Goal: Task Accomplishment & Management: Complete application form

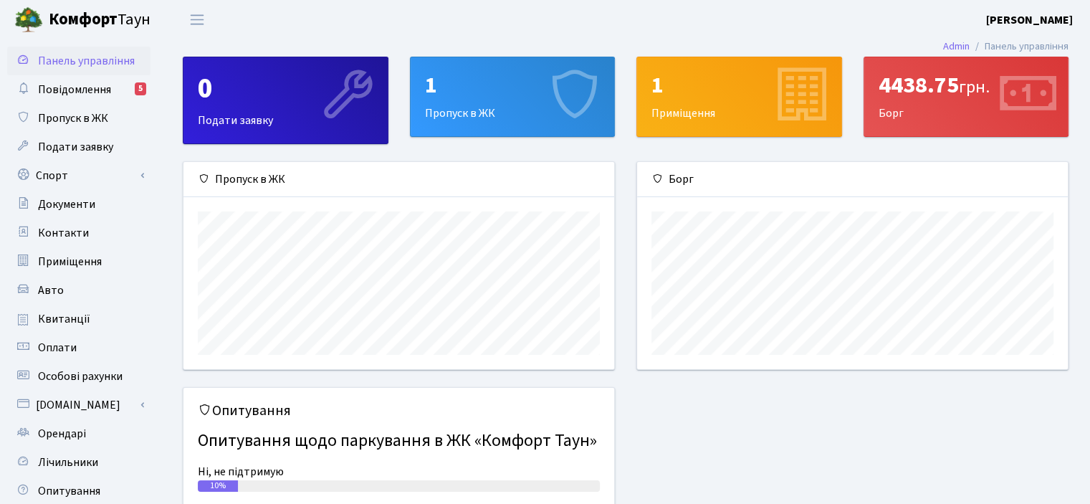
scroll to position [206, 430]
click at [85, 85] on span "Повідомлення" at bounding box center [74, 90] width 73 height 16
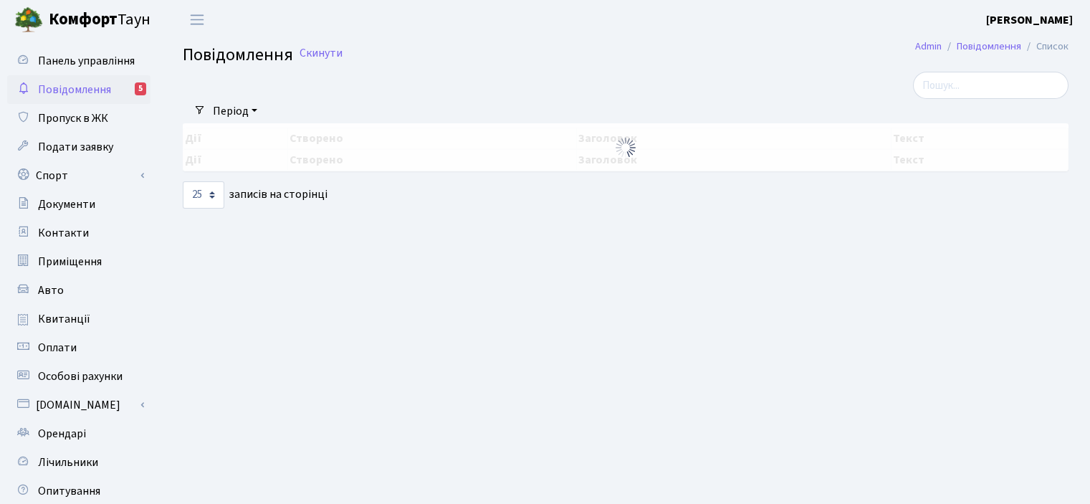
select select "25"
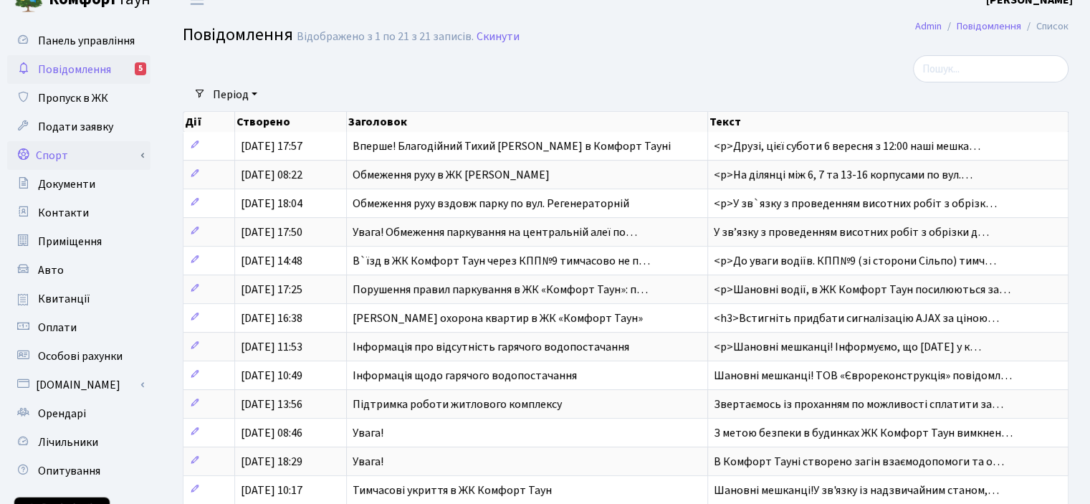
scroll to position [72, 0]
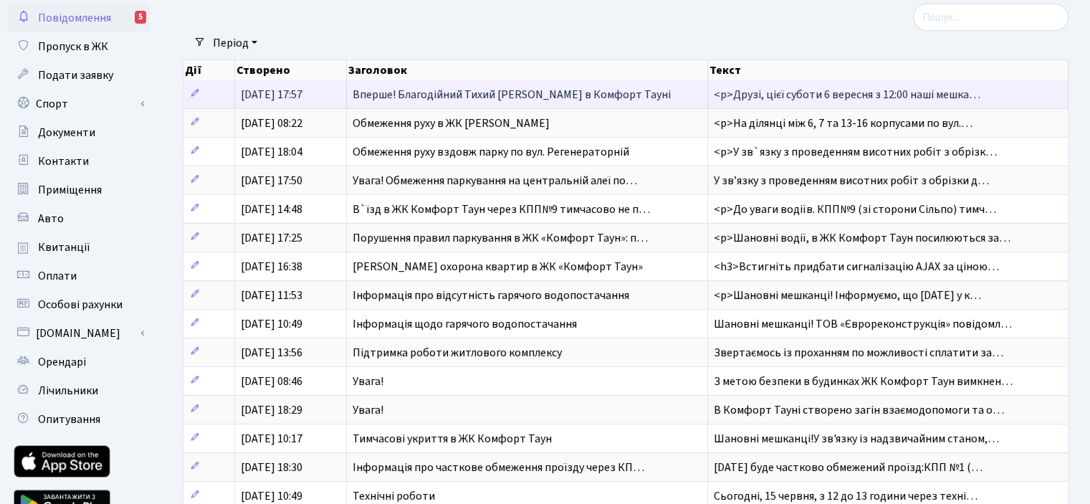
click at [565, 91] on span "Вперше! Благодійний Тихий [PERSON_NAME] в Комфорт Тауні" at bounding box center [512, 95] width 318 height 16
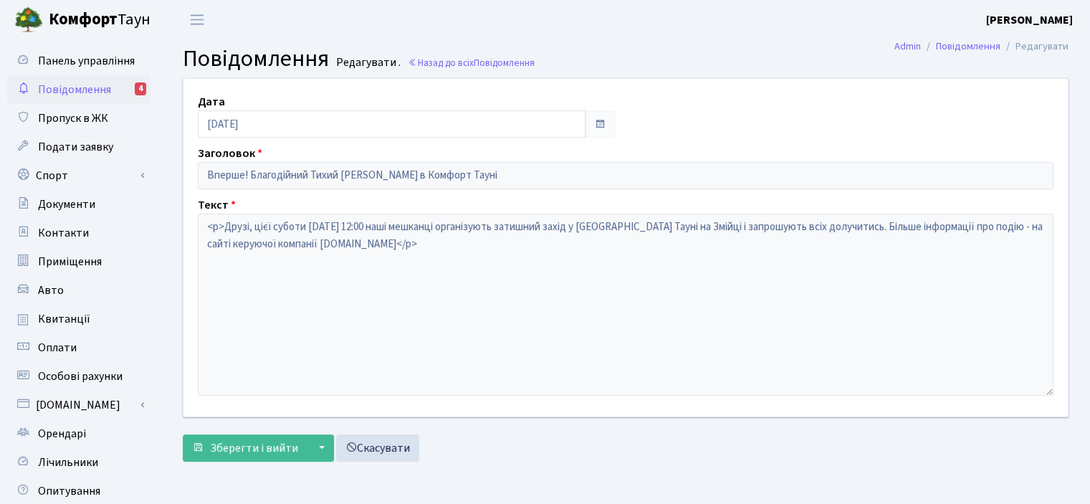
click at [87, 87] on span "Повідомлення" at bounding box center [74, 90] width 73 height 16
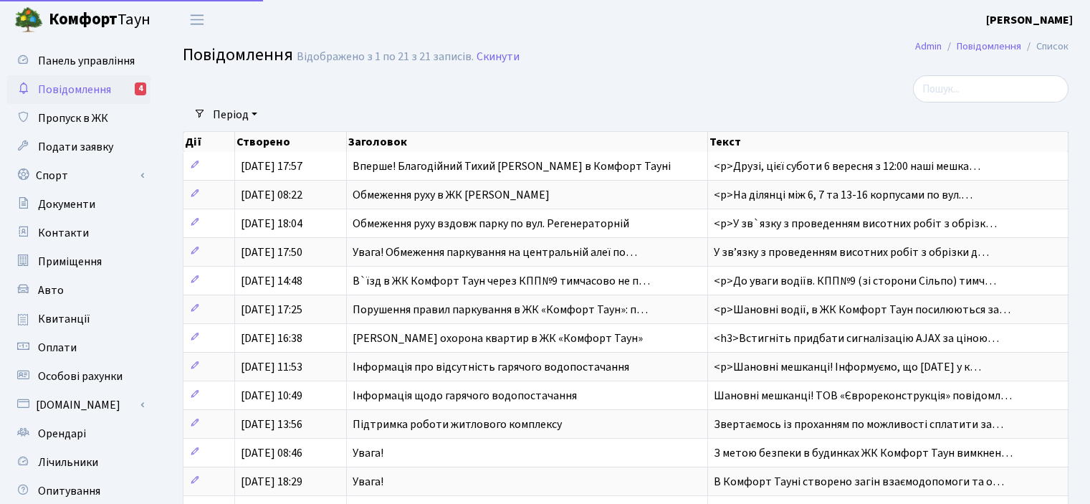
select select "25"
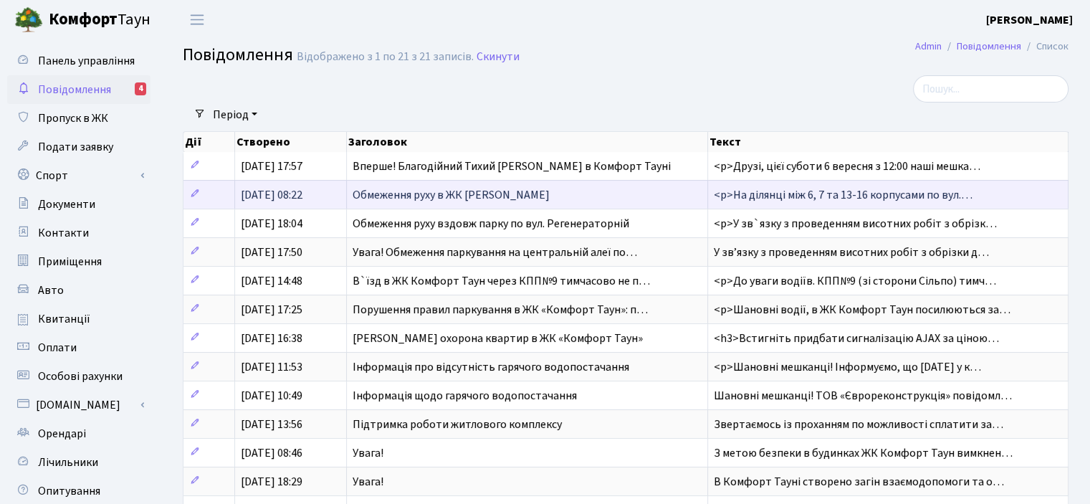
click at [459, 194] on span "Обмеження руху в ЖК [PERSON_NAME]" at bounding box center [451, 195] width 197 height 16
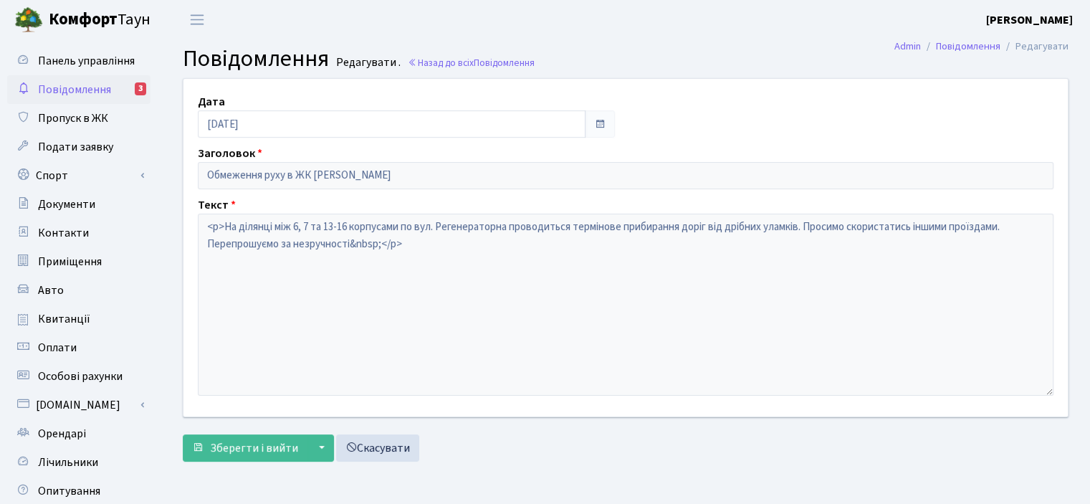
click at [107, 90] on span "Повідомлення" at bounding box center [74, 90] width 73 height 16
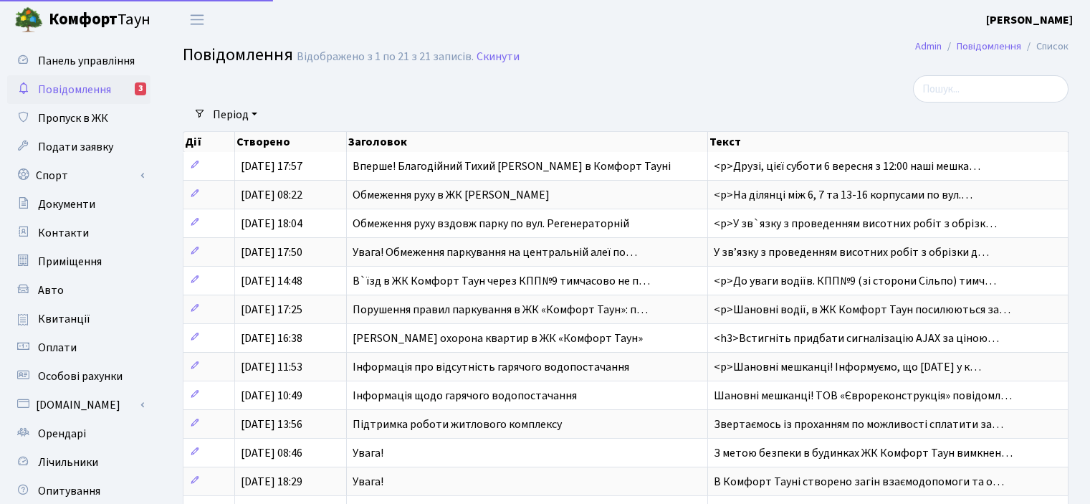
select select "25"
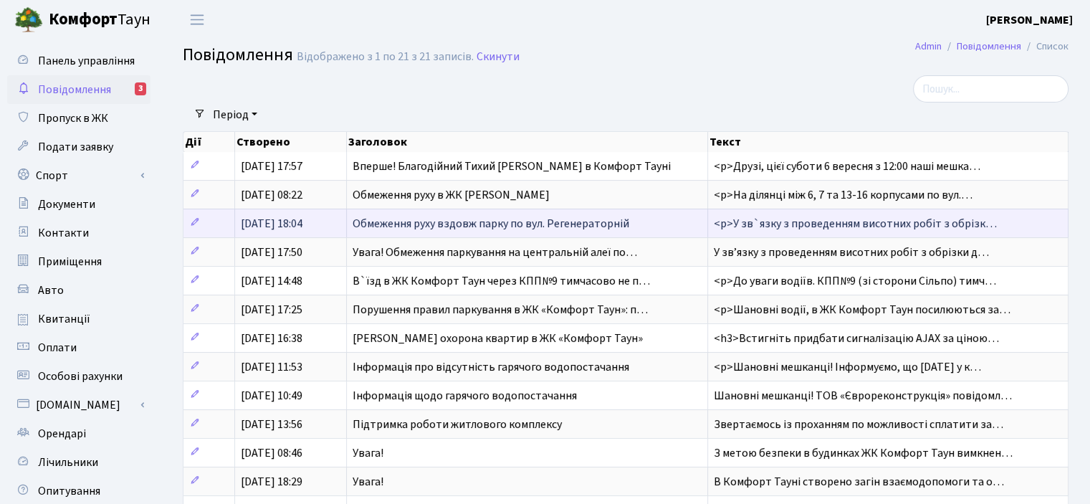
click at [440, 229] on span "Обмеження руху вздовж парку по вул. Регенераторній" at bounding box center [491, 224] width 277 height 16
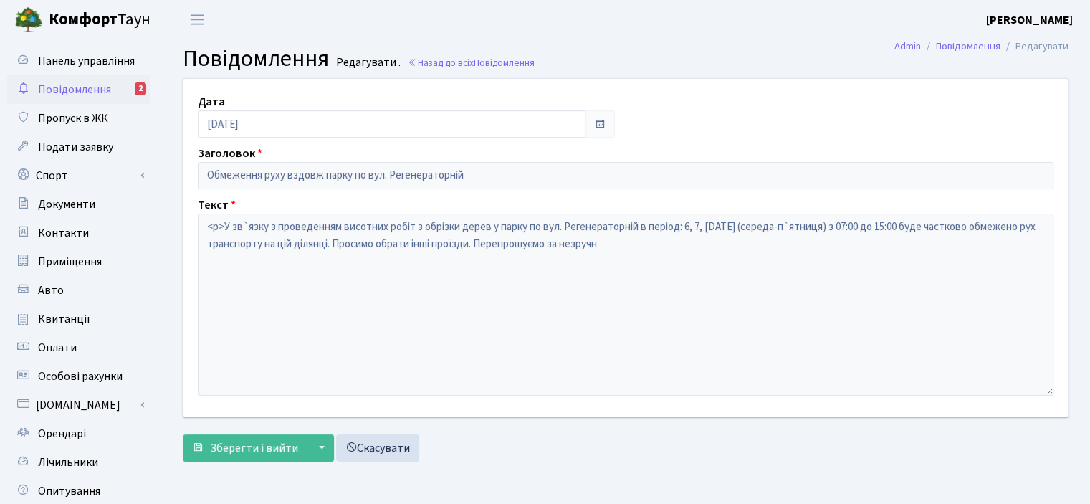
click at [65, 82] on span "Повідомлення" at bounding box center [74, 90] width 73 height 16
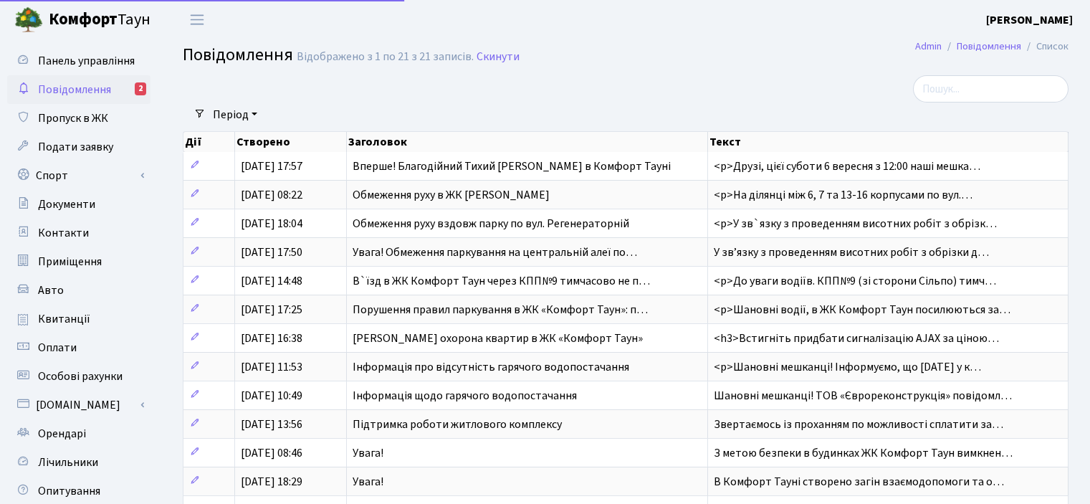
select select "25"
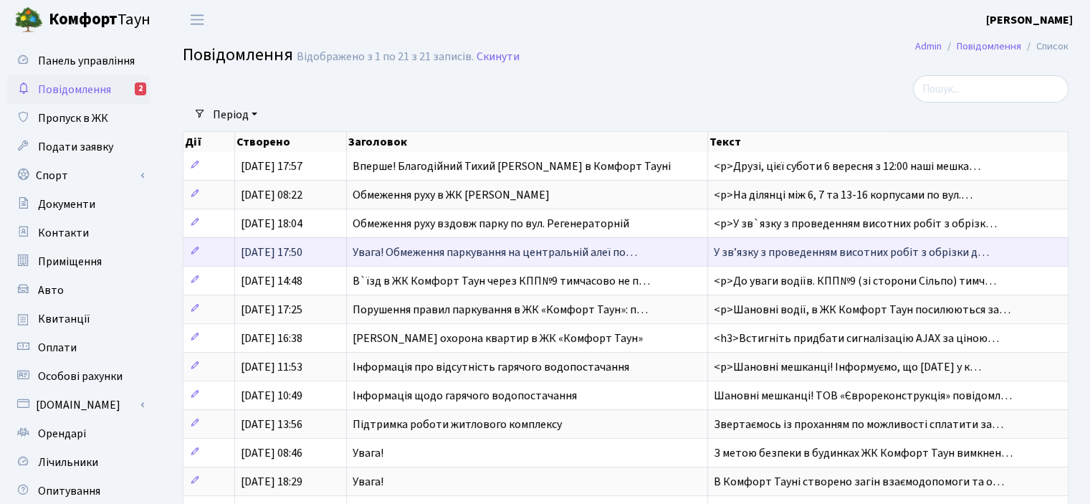
click at [489, 247] on span "Увага! Обмеження паркування на центральній алеї по…" at bounding box center [495, 252] width 284 height 16
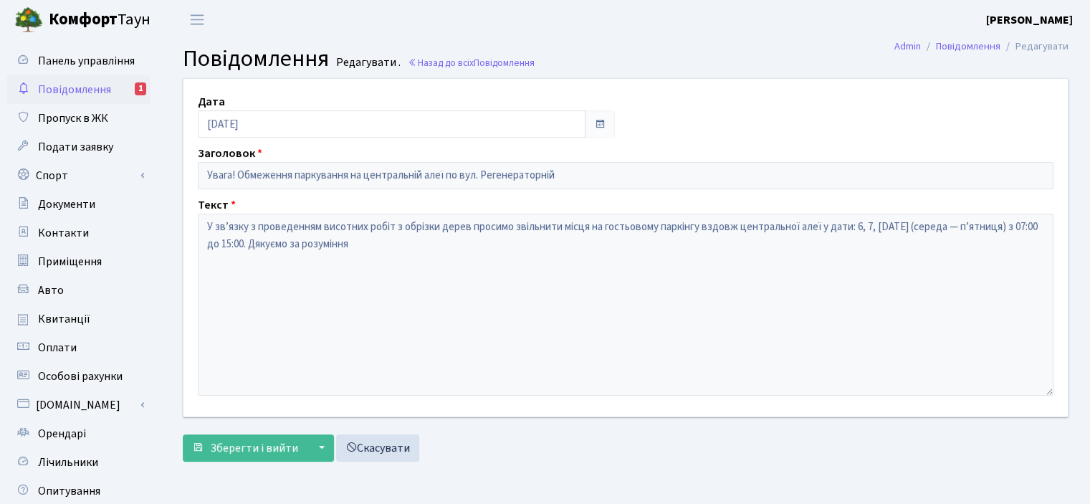
click at [92, 90] on span "Повідомлення" at bounding box center [74, 90] width 73 height 16
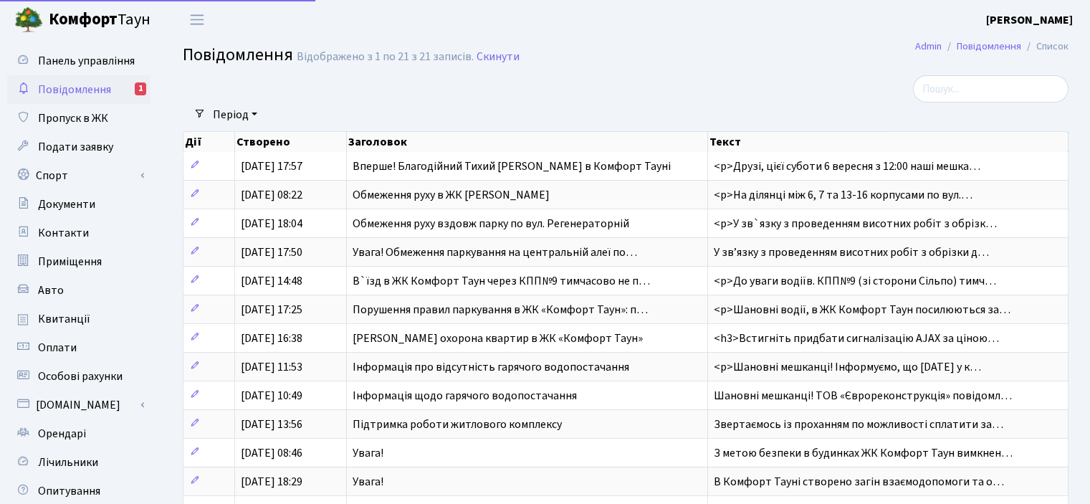
select select "25"
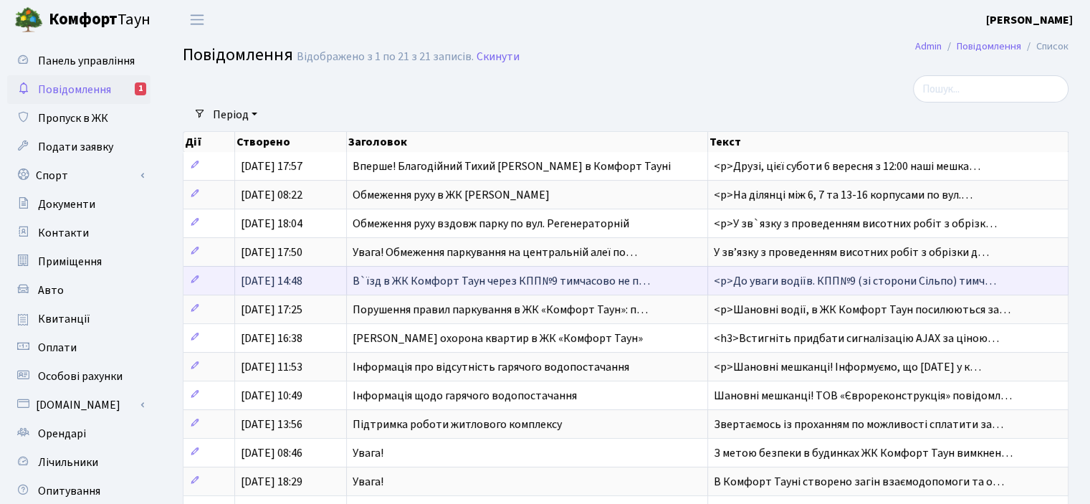
click at [458, 269] on td "В`їзд в ЖК Комфорт Таун через КПП№9 тимчасово не п…" at bounding box center [527, 280] width 361 height 29
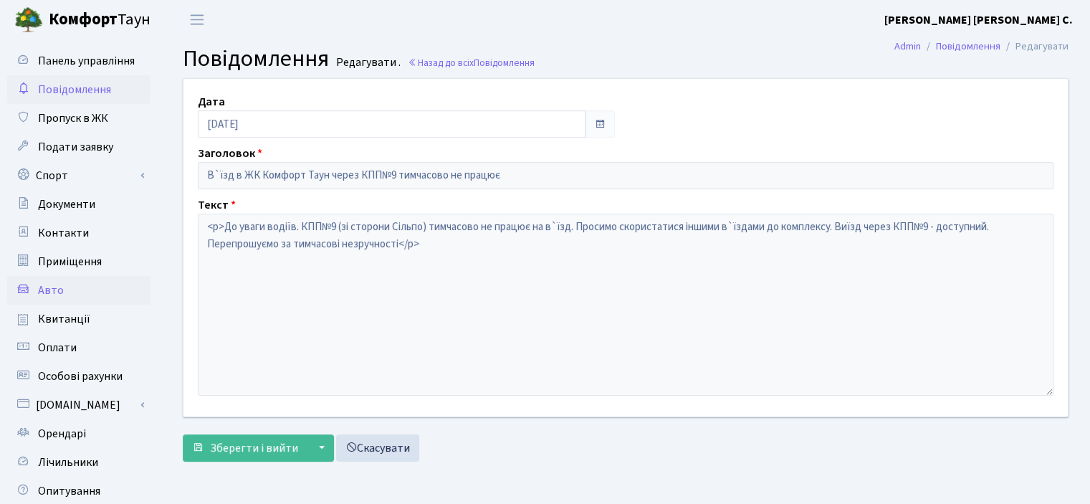
click at [51, 292] on span "Авто" at bounding box center [51, 290] width 26 height 16
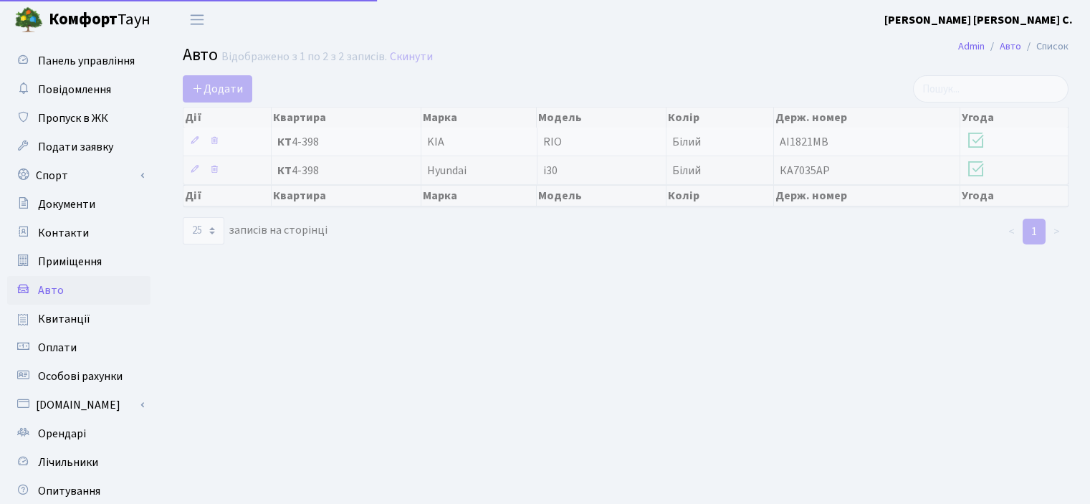
select select "25"
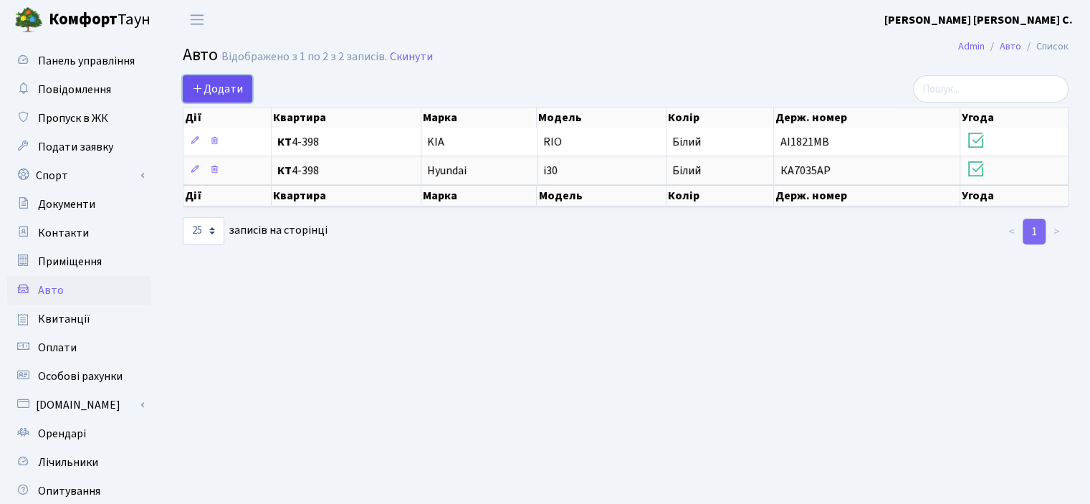
click at [225, 94] on span "Додати" at bounding box center [217, 89] width 51 height 16
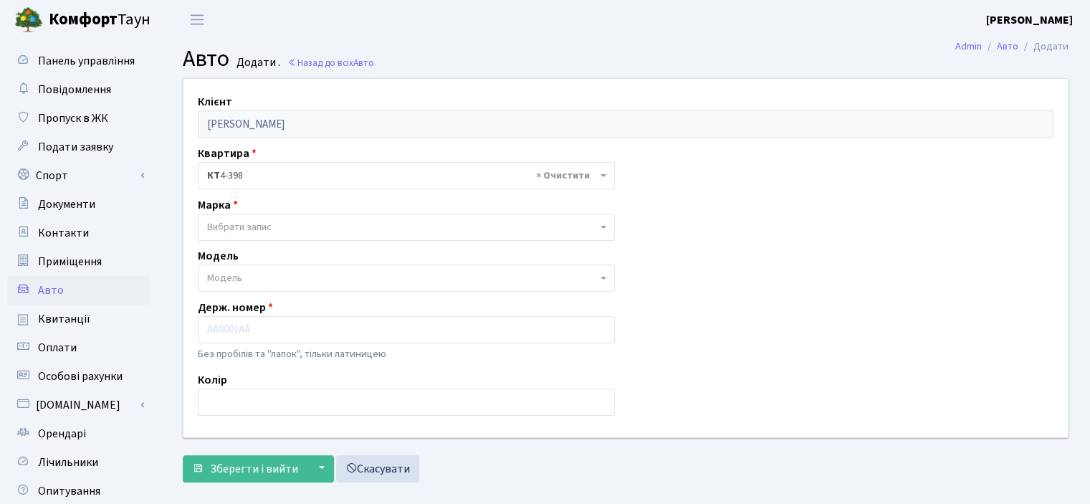
click at [281, 226] on span "Вибрати запис" at bounding box center [402, 227] width 390 height 14
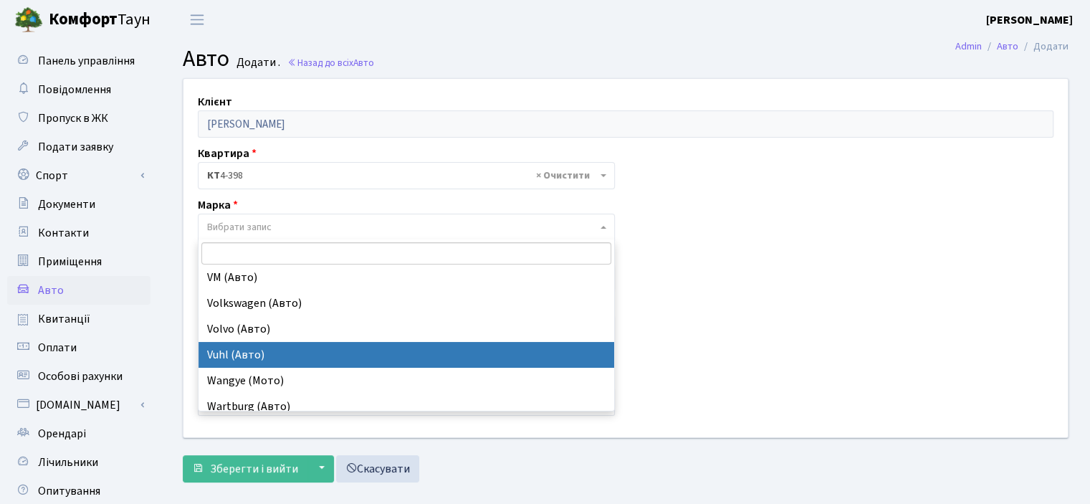
scroll to position [11537, 0]
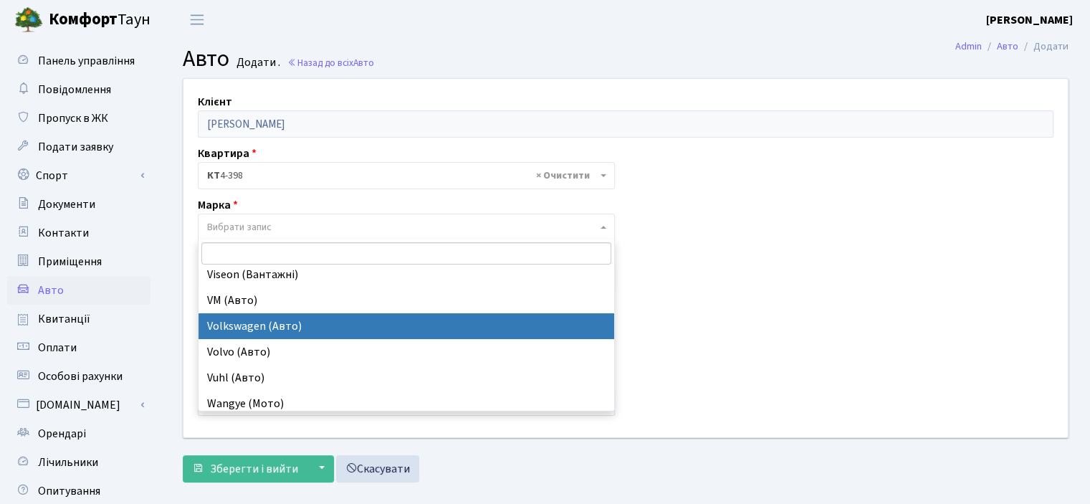
select select "134"
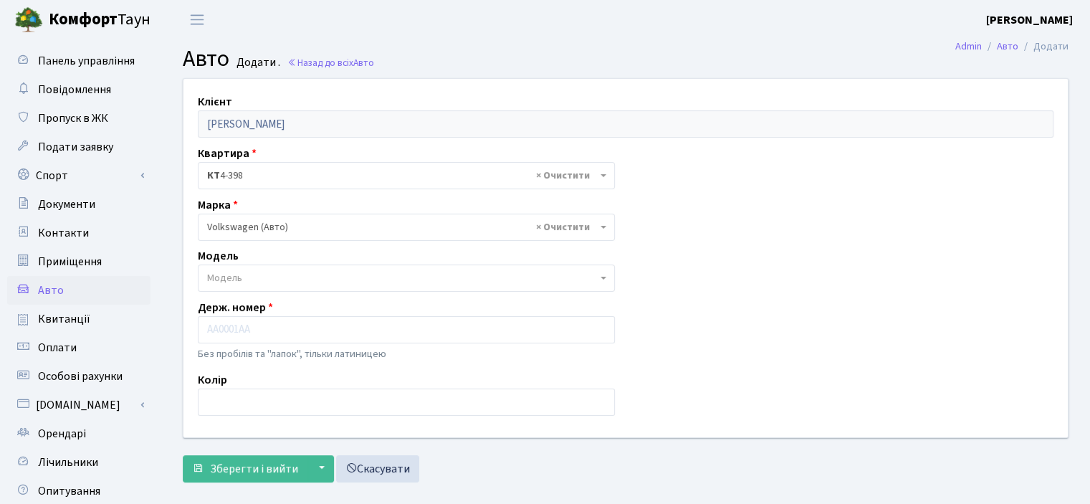
click at [238, 277] on span "Модель" at bounding box center [224, 278] width 35 height 14
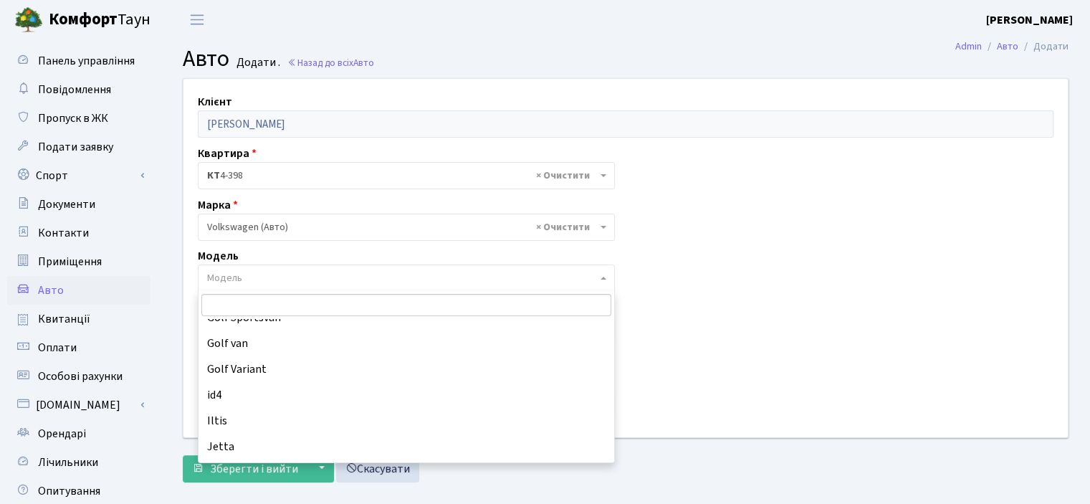
scroll to position [728, 0]
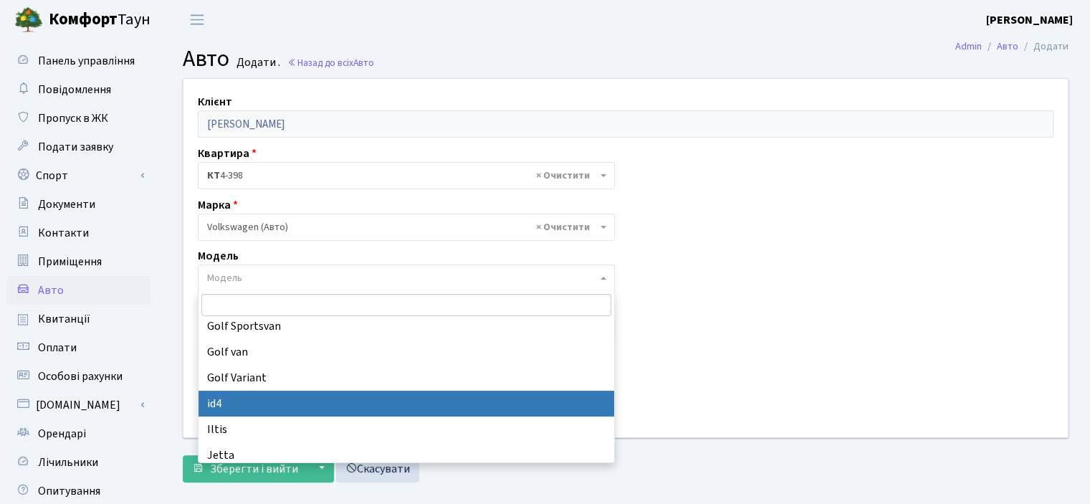
select select "6719"
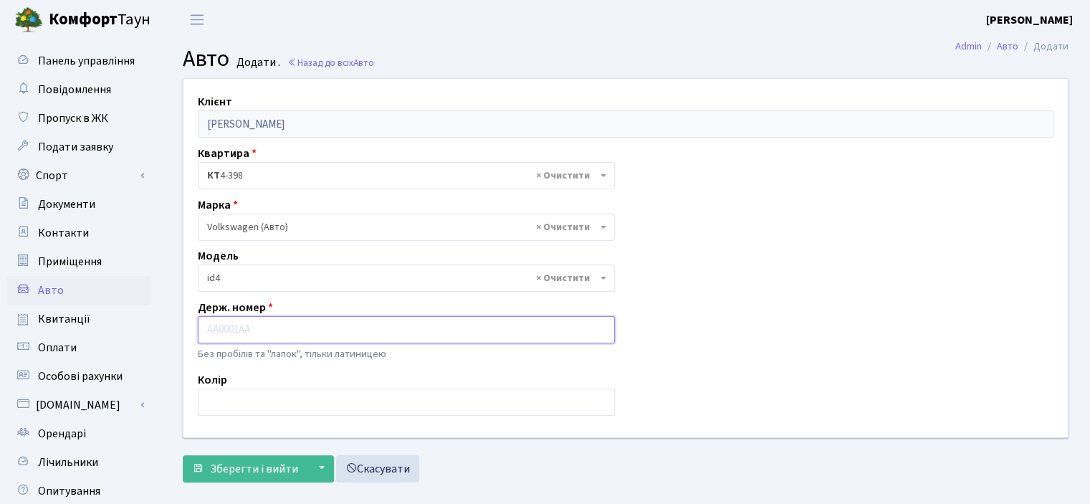
click at [230, 334] on input "text" at bounding box center [406, 329] width 417 height 27
type input "AA5770YD"
click at [236, 392] on input "text" at bounding box center [406, 401] width 417 height 27
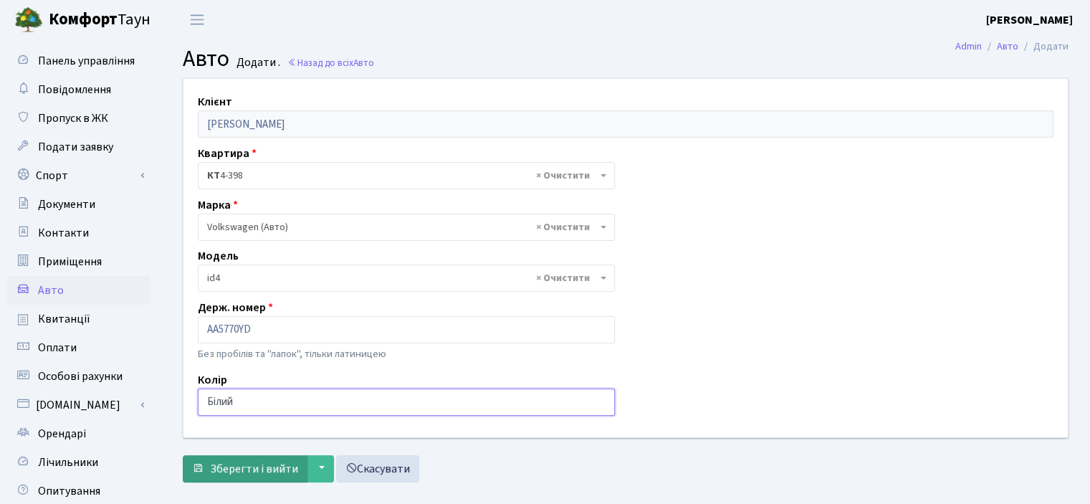
type input "Білий"
click at [235, 461] on span "Зберегти і вийти" at bounding box center [254, 469] width 88 height 16
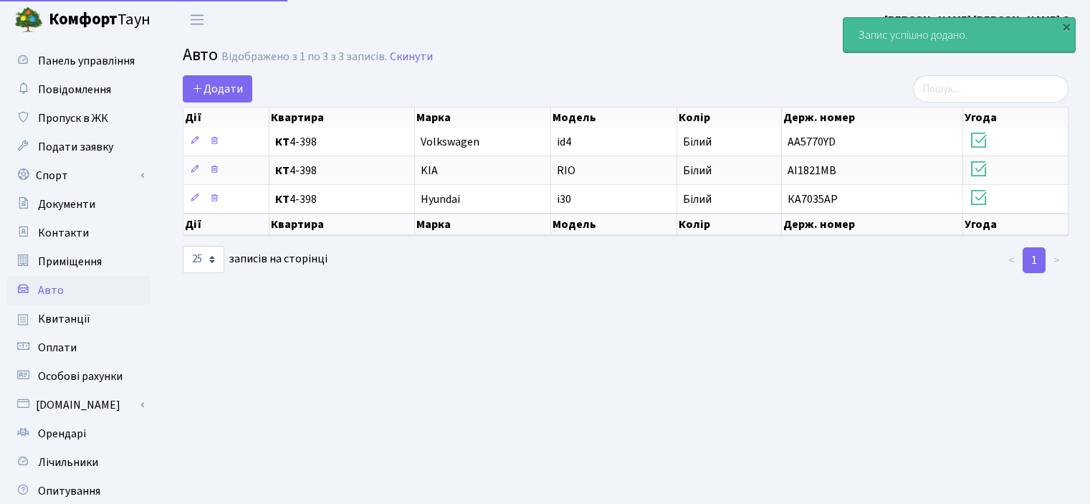
select select "25"
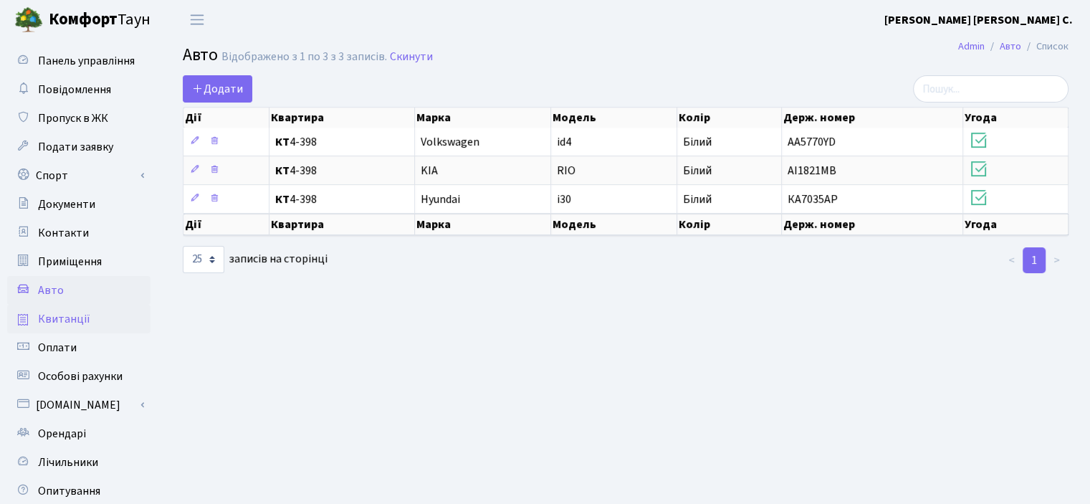
click at [69, 315] on span "Квитанції" at bounding box center [64, 319] width 52 height 16
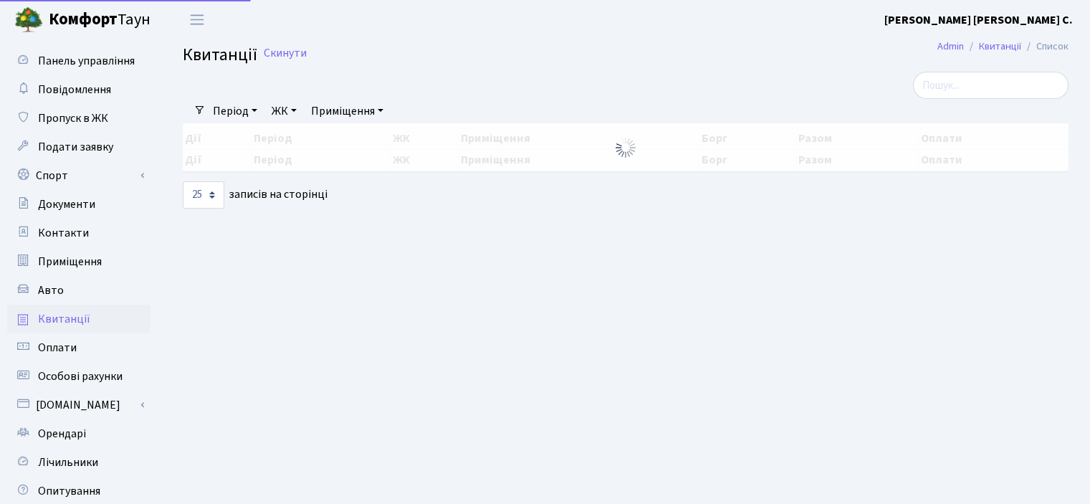
select select "25"
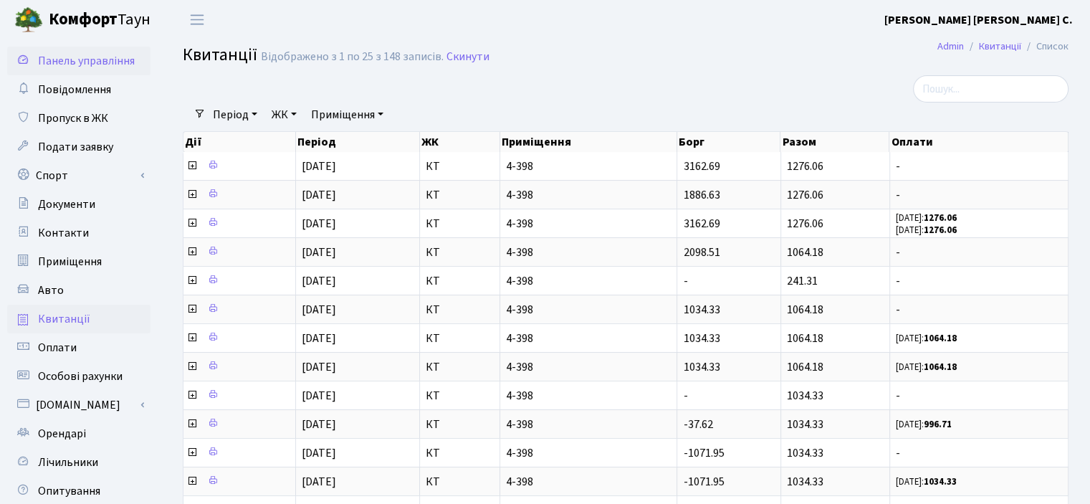
click at [76, 62] on span "Панель управління" at bounding box center [86, 61] width 97 height 16
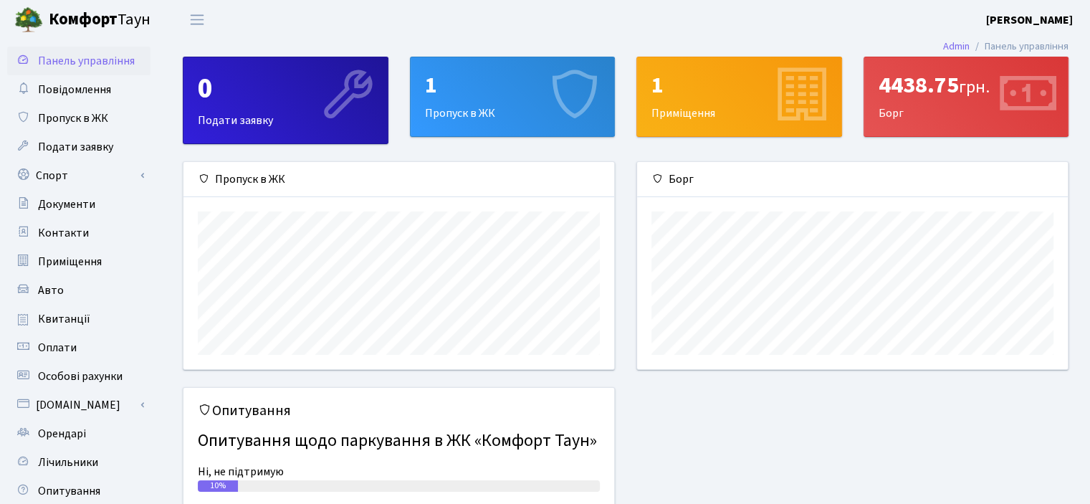
scroll to position [206, 430]
drag, startPoint x: 1025, startPoint y: 0, endPoint x: 350, endPoint y: 14, distance: 675.2
drag, startPoint x: 350, startPoint y: 14, endPoint x: 770, endPoint y: 28, distance: 420.2
click at [770, 28] on header "[PERSON_NAME] [PERSON_NAME] Мій обліковий запис Вийти" at bounding box center [545, 19] width 1090 height 39
drag, startPoint x: 990, startPoint y: 0, endPoint x: 665, endPoint y: 34, distance: 327.1
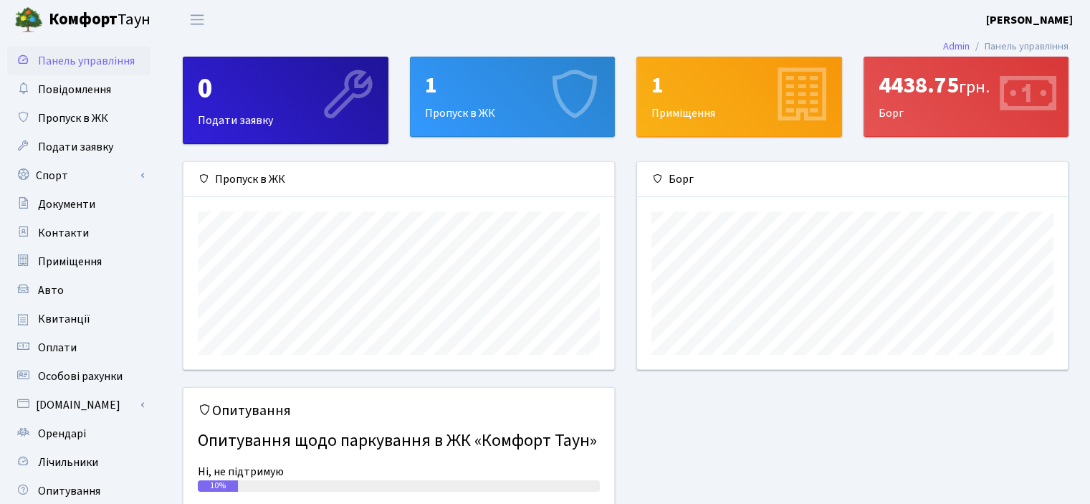
click at [663, 34] on header "[PERSON_NAME] [PERSON_NAME] Мій обліковий запис Вийти" at bounding box center [545, 19] width 1090 height 39
